Goal: Task Accomplishment & Management: Complete application form

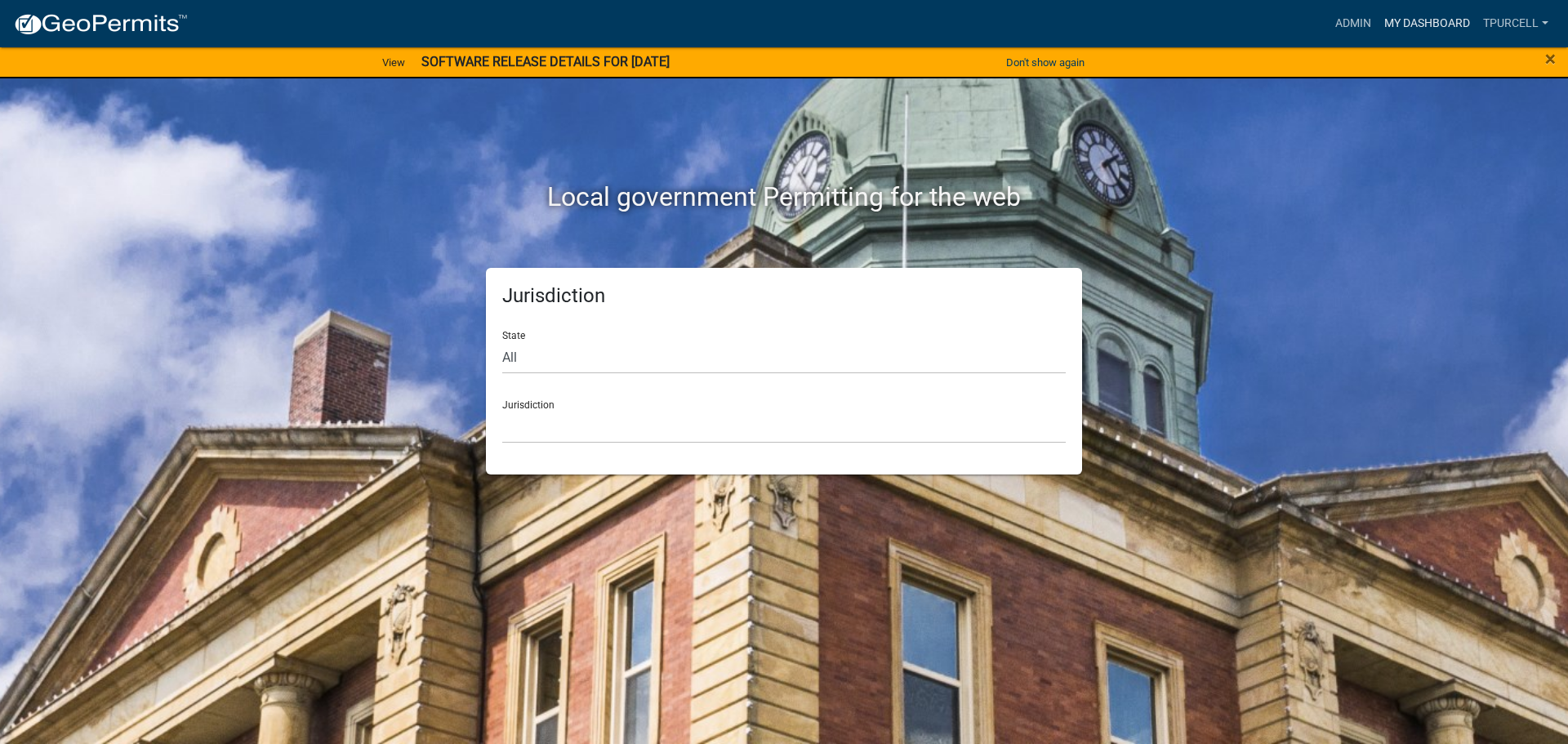
click at [1422, 18] on link "My Dashboard" at bounding box center [1427, 23] width 99 height 31
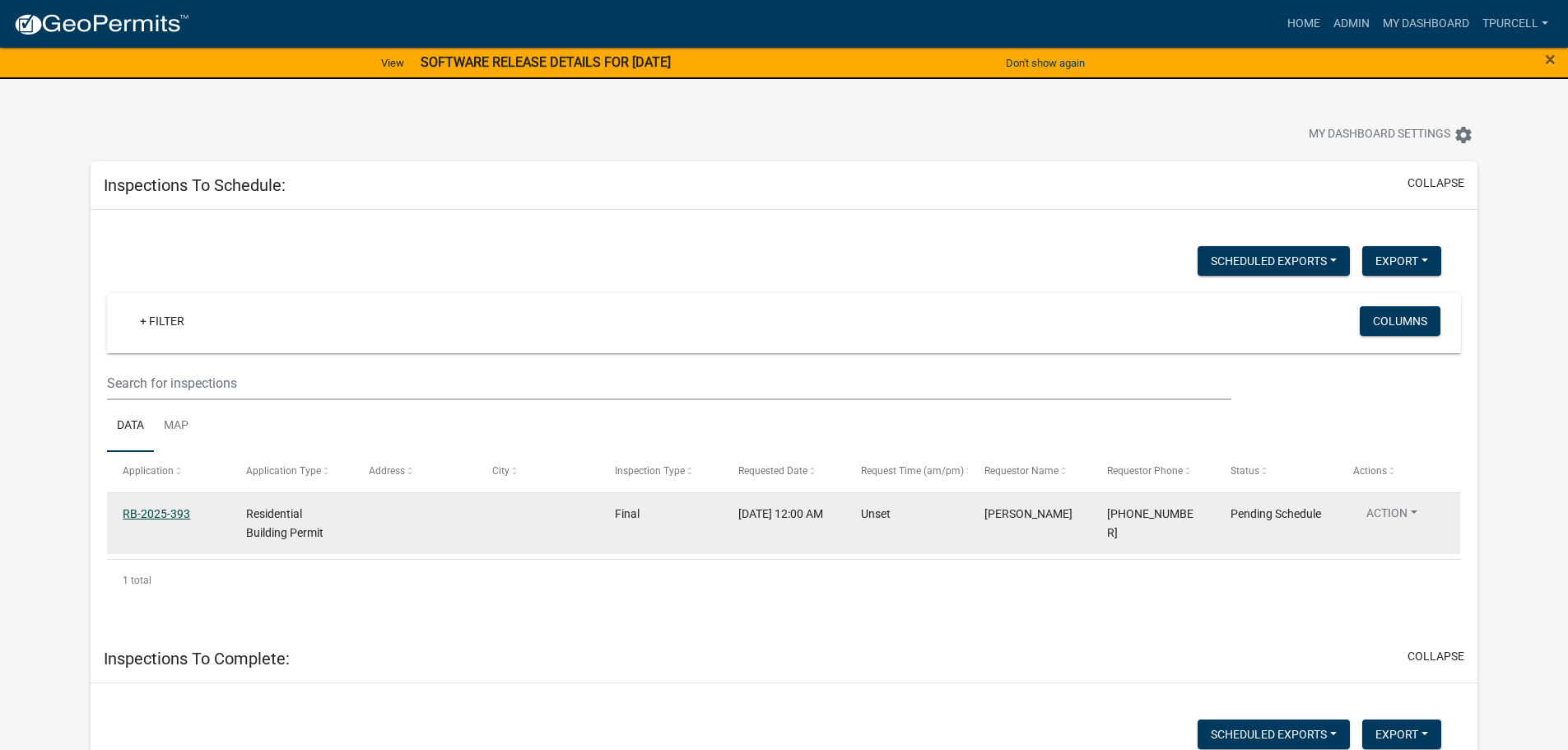
click at [166, 512] on link "RB-2025-393" at bounding box center [156, 514] width 67 height 13
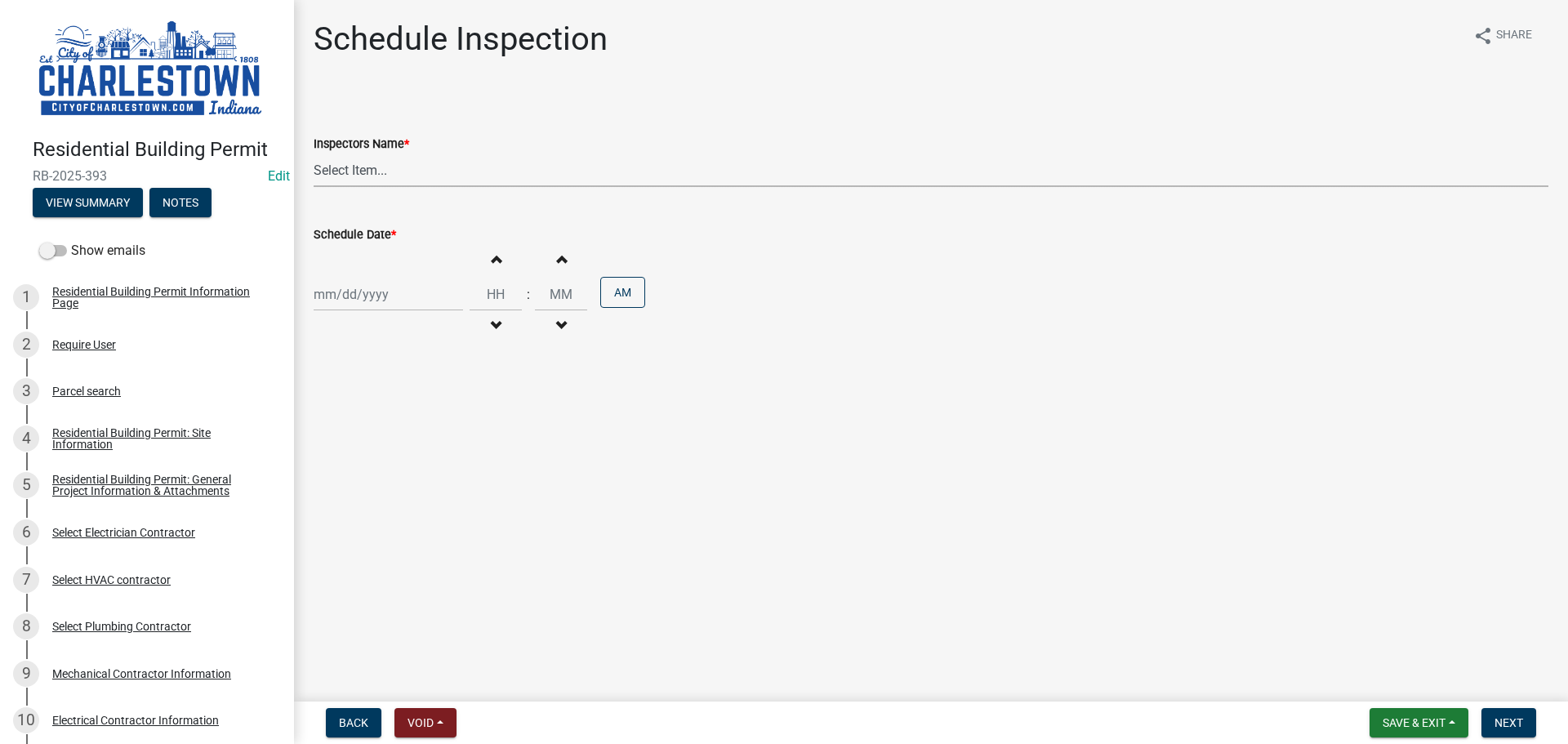
click at [379, 176] on select "Select Item... [PERSON_NAME] ([PERSON_NAME]) [PERSON_NAME] ([PERSON_NAME]) [PER…" at bounding box center [931, 171] width 1234 height 33
select select "63e5a778-15f7-4a13-aba2-a6e5541a0fb3"
click at [314, 154] on select "Select Item... [PERSON_NAME] ([PERSON_NAME]) [PERSON_NAME] ([PERSON_NAME]) [PER…" at bounding box center [931, 171] width 1234 height 33
click at [354, 300] on div at bounding box center [388, 295] width 150 height 33
select select "10"
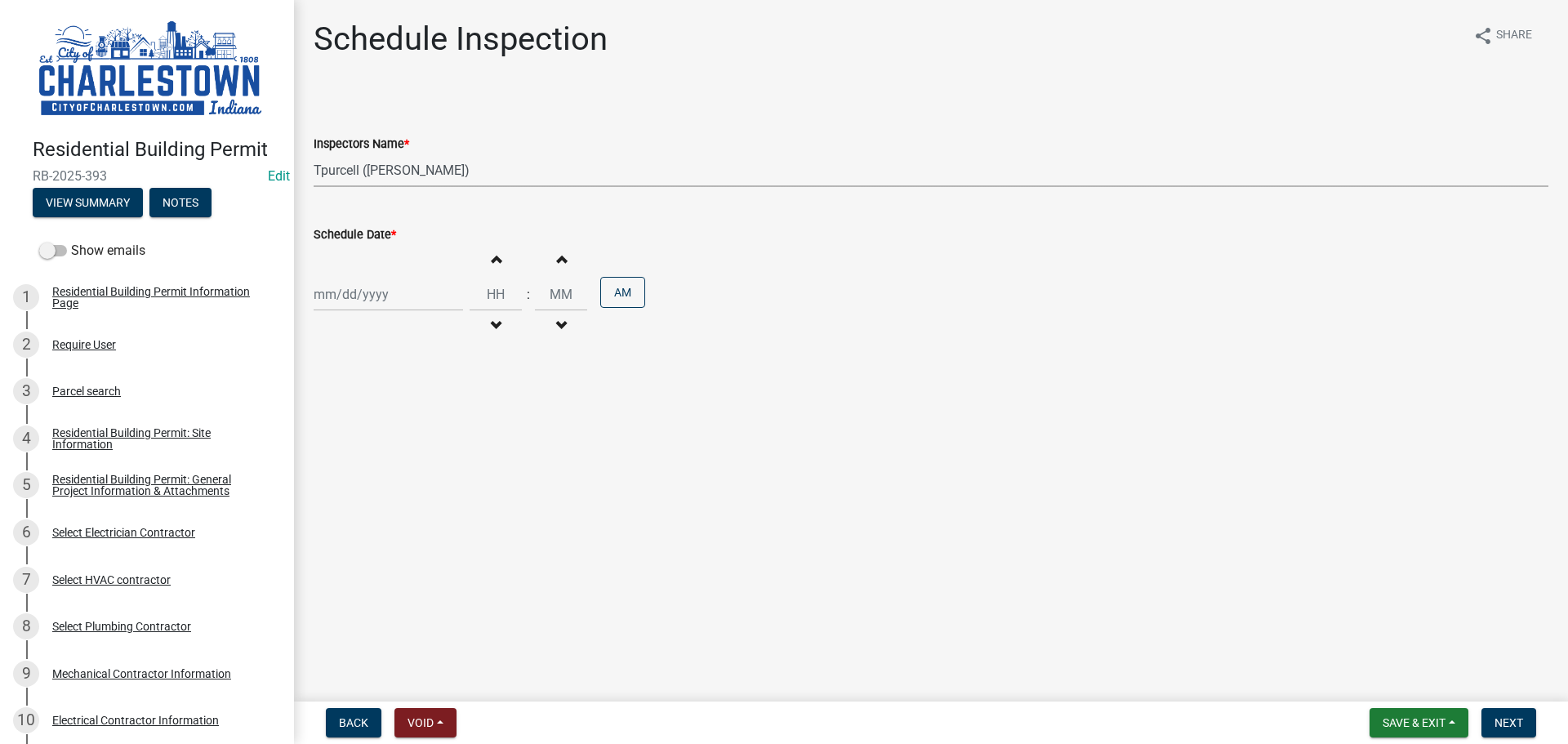
select select "2025"
click at [436, 406] on div "10" at bounding box center [433, 407] width 26 height 26
type input "[DATE]"
click at [492, 256] on span "button" at bounding box center [496, 259] width 8 height 13
type input "01"
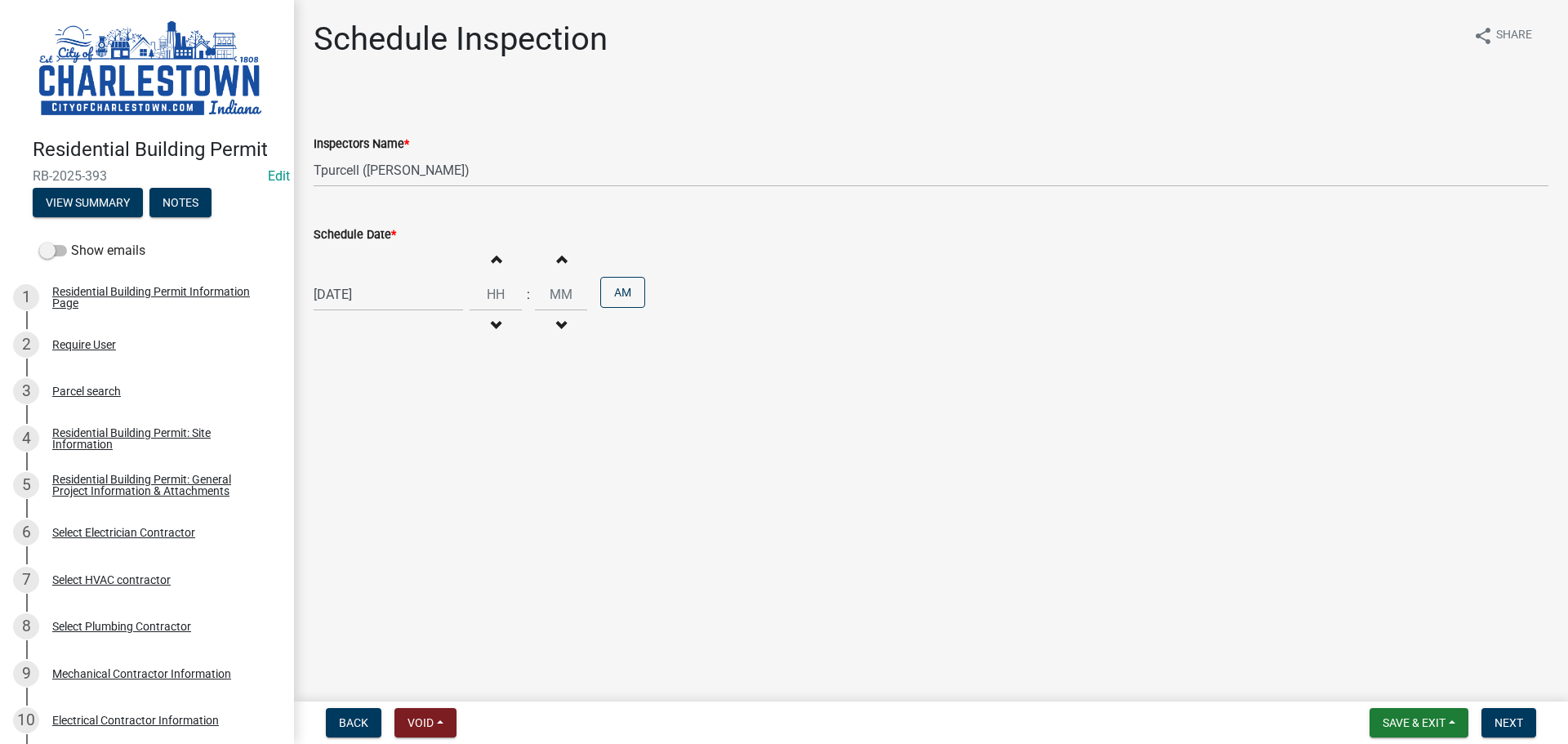
type input "00"
click at [492, 264] on span "button" at bounding box center [496, 259] width 8 height 13
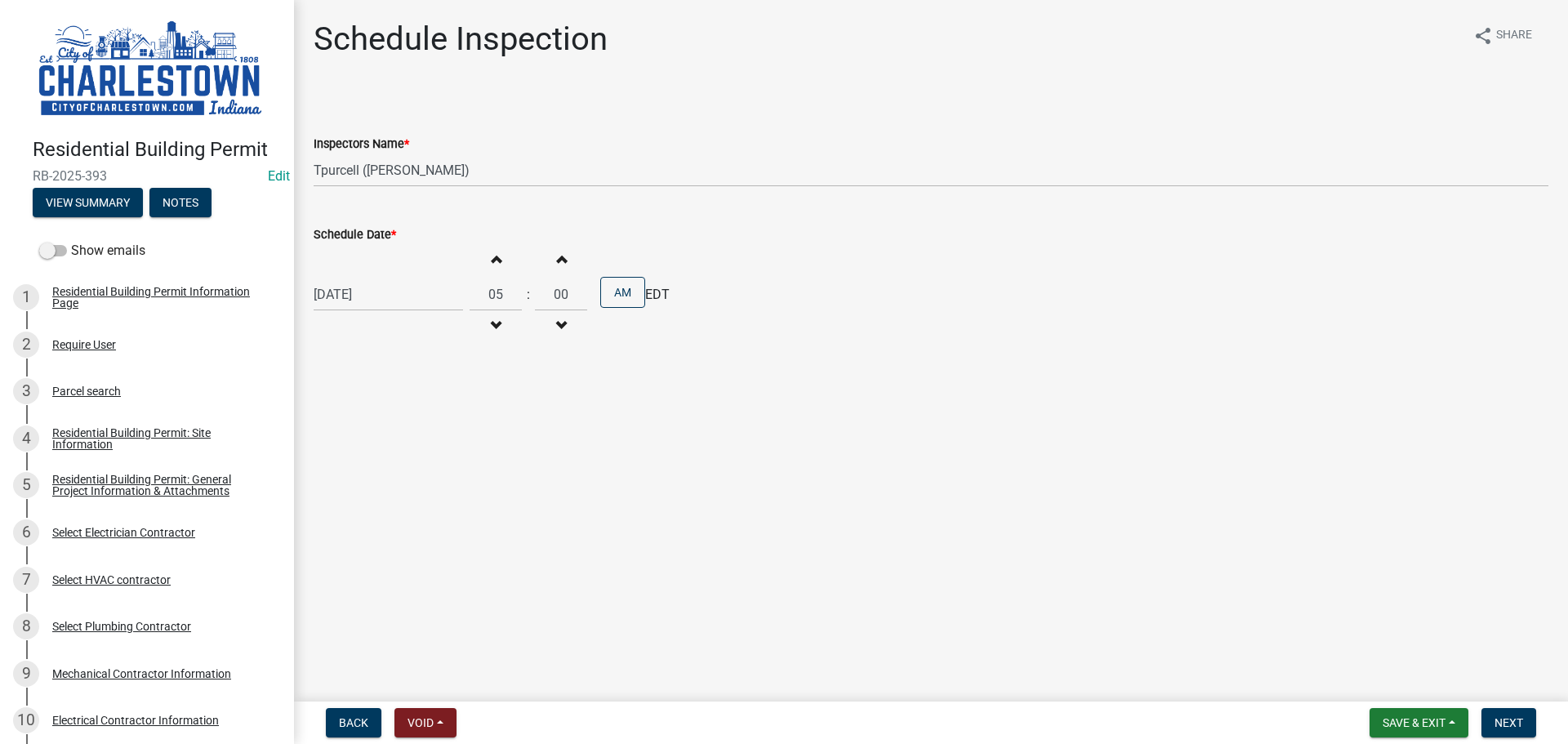
click at [492, 264] on span "button" at bounding box center [496, 259] width 8 height 13
type input "09"
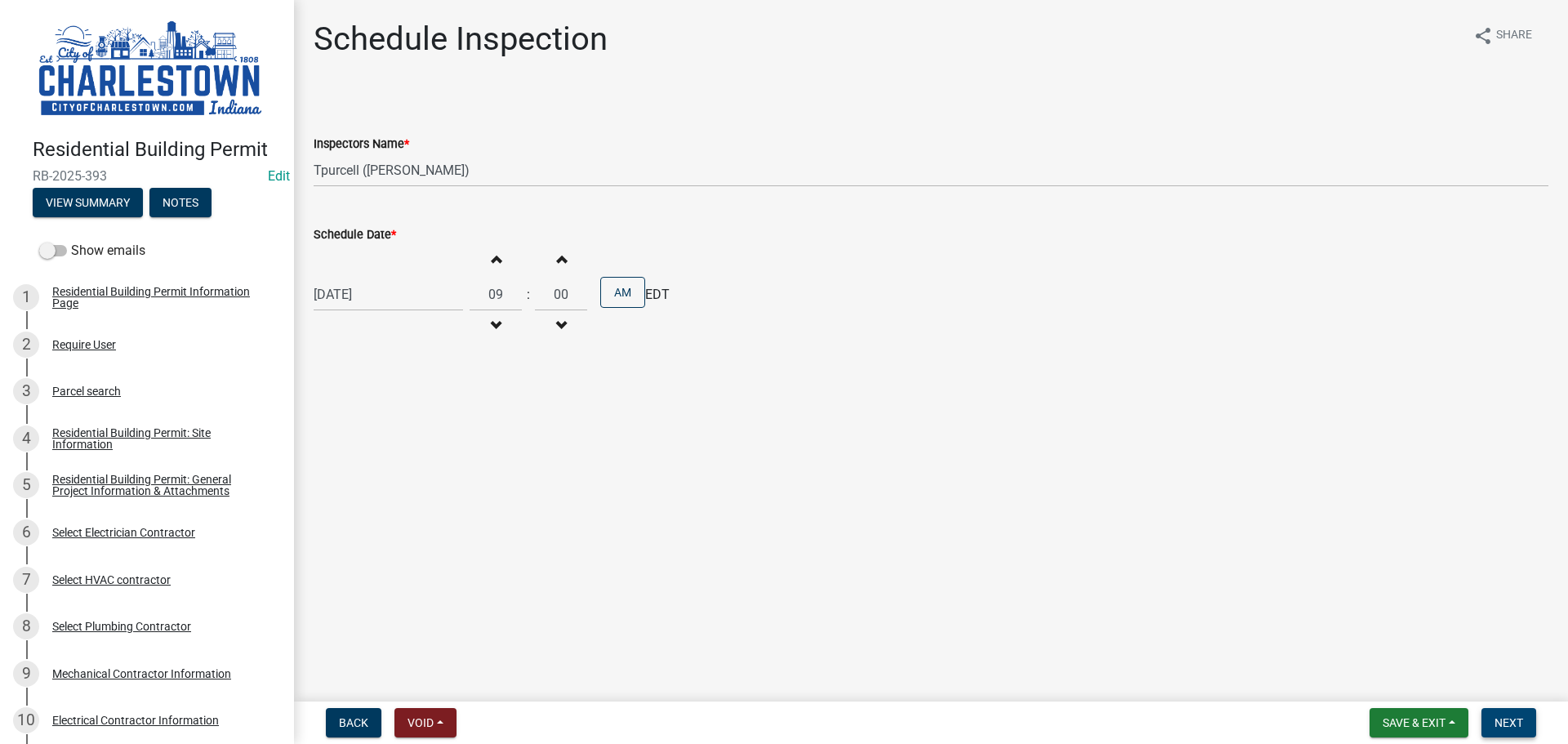
click at [1511, 728] on span "Next" at bounding box center [1508, 723] width 28 height 13
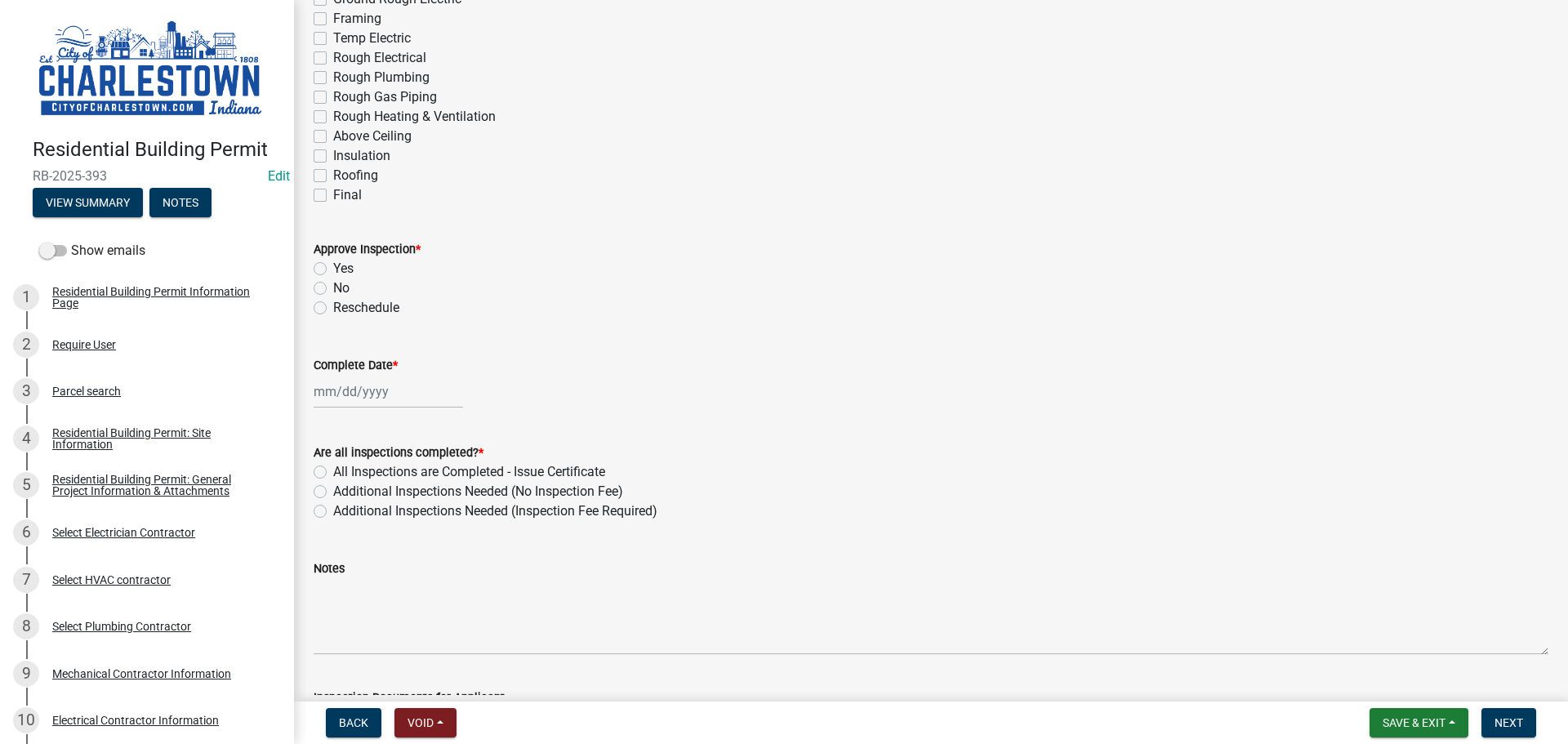
scroll to position [245, 0]
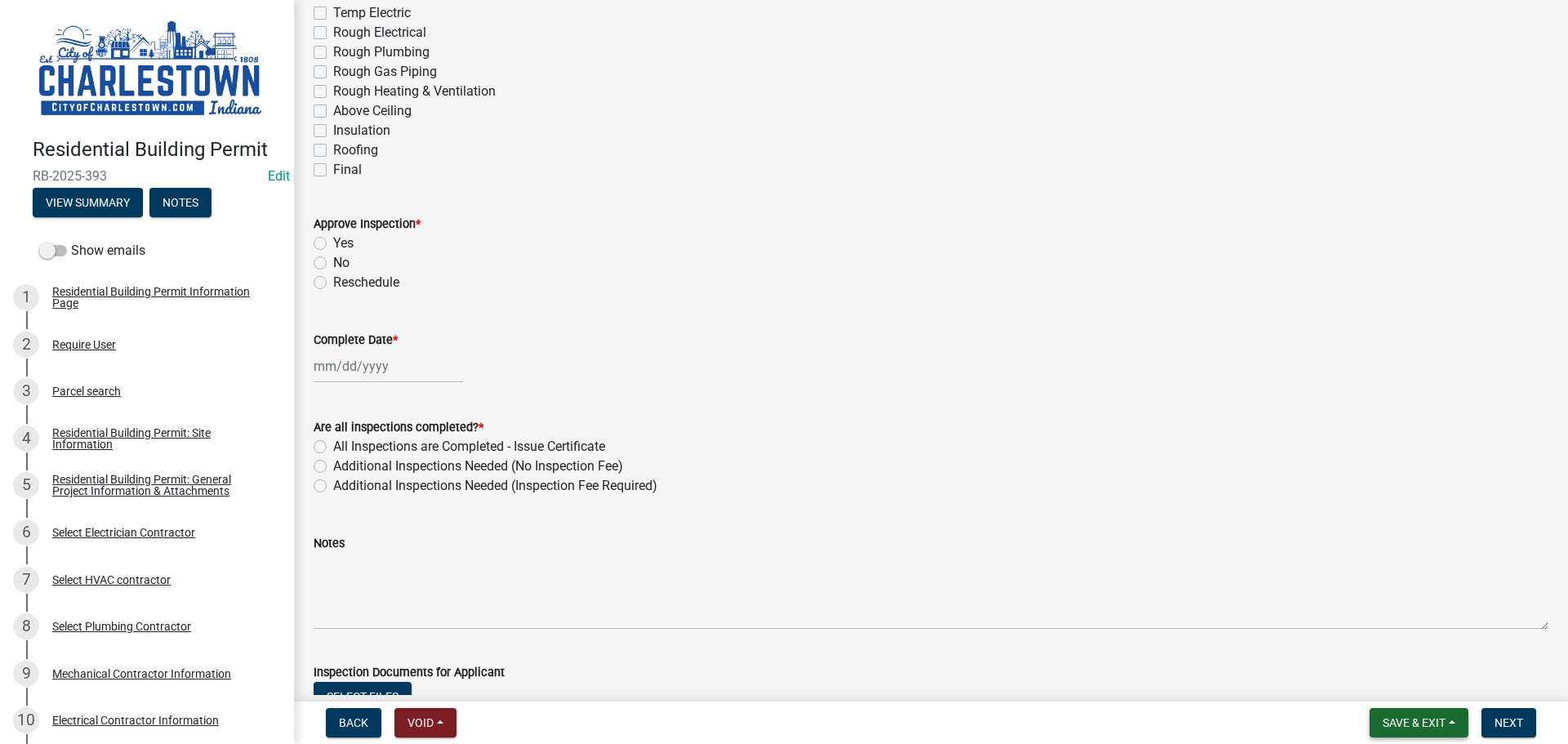
click at [1424, 722] on span "Save & Exit" at bounding box center [1414, 723] width 63 height 13
click at [1377, 675] on button "Save & Exit" at bounding box center [1402, 680] width 131 height 39
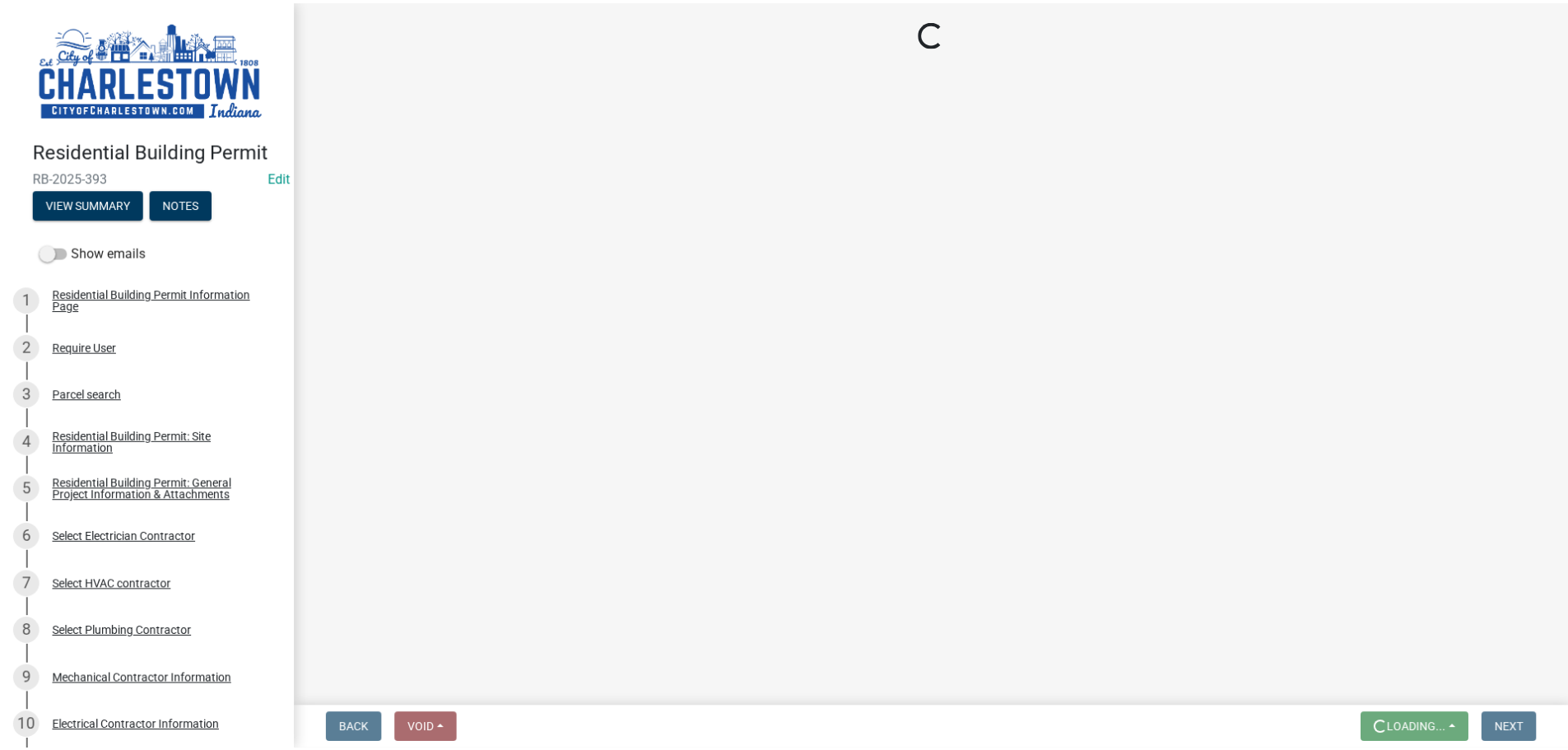
scroll to position [0, 0]
